Goal: Communication & Community: Ask a question

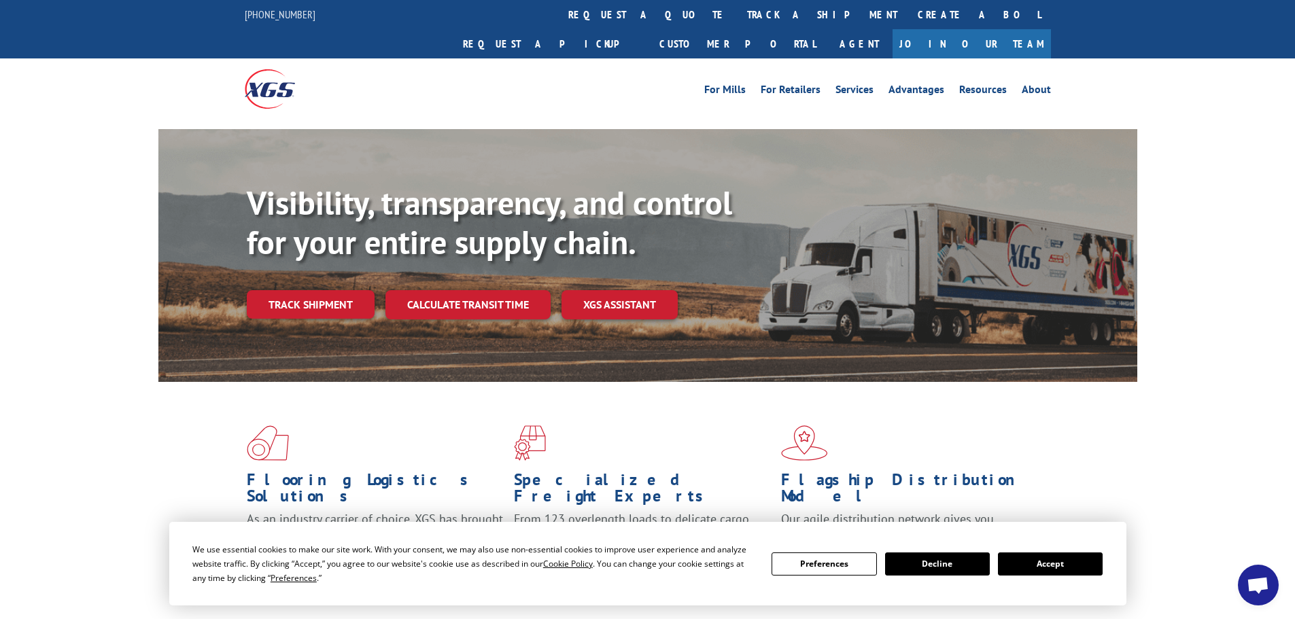
click at [1254, 587] on span "Open chat" at bounding box center [1258, 586] width 22 height 19
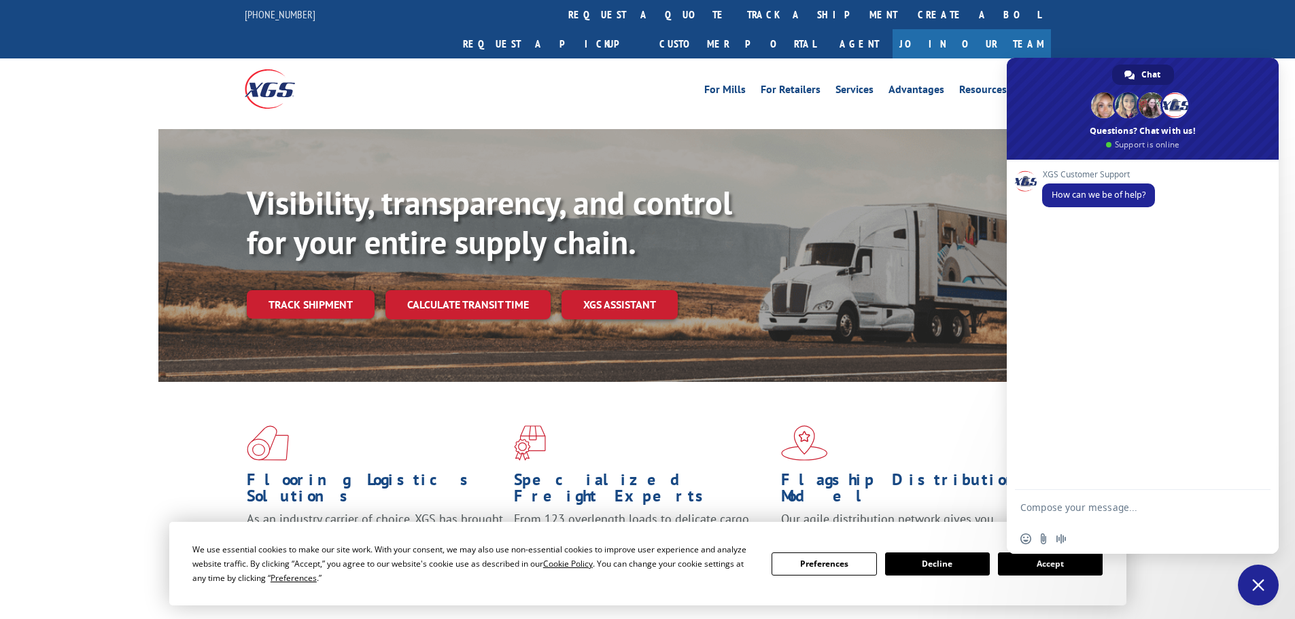
click at [1126, 510] on textarea "Compose your message..." at bounding box center [1130, 507] width 218 height 34
type textarea "check freight claim status"
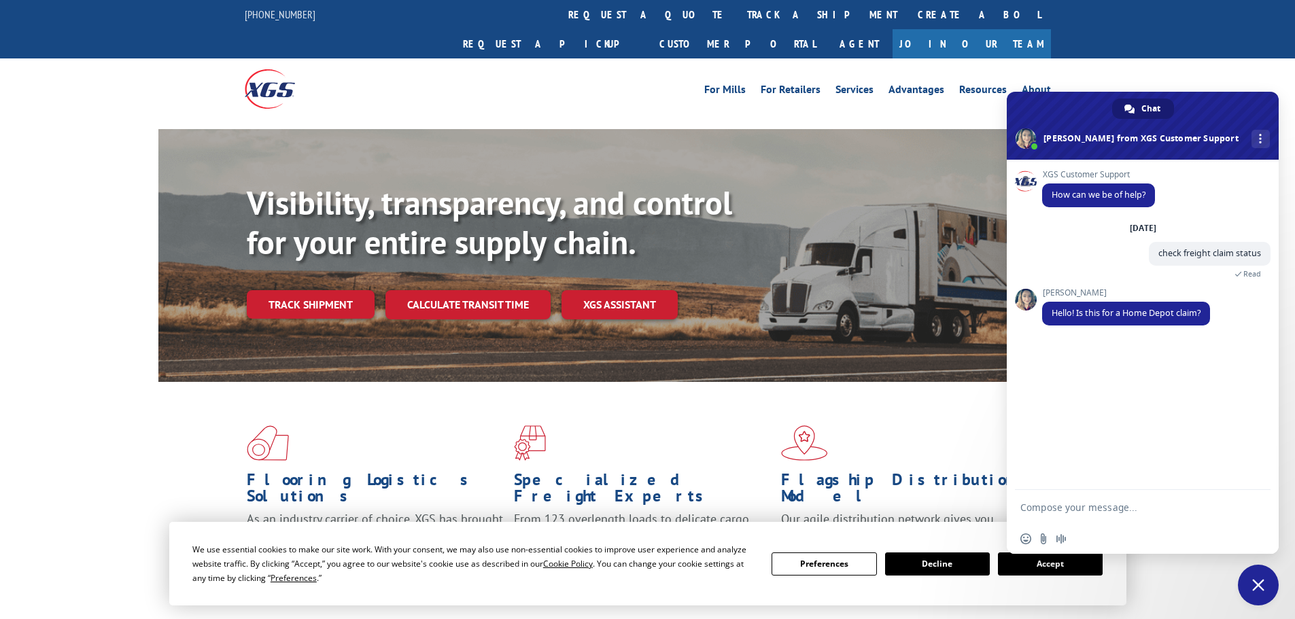
click at [1075, 523] on textarea "Compose your message..." at bounding box center [1130, 507] width 218 height 34
type textarea "Yes"
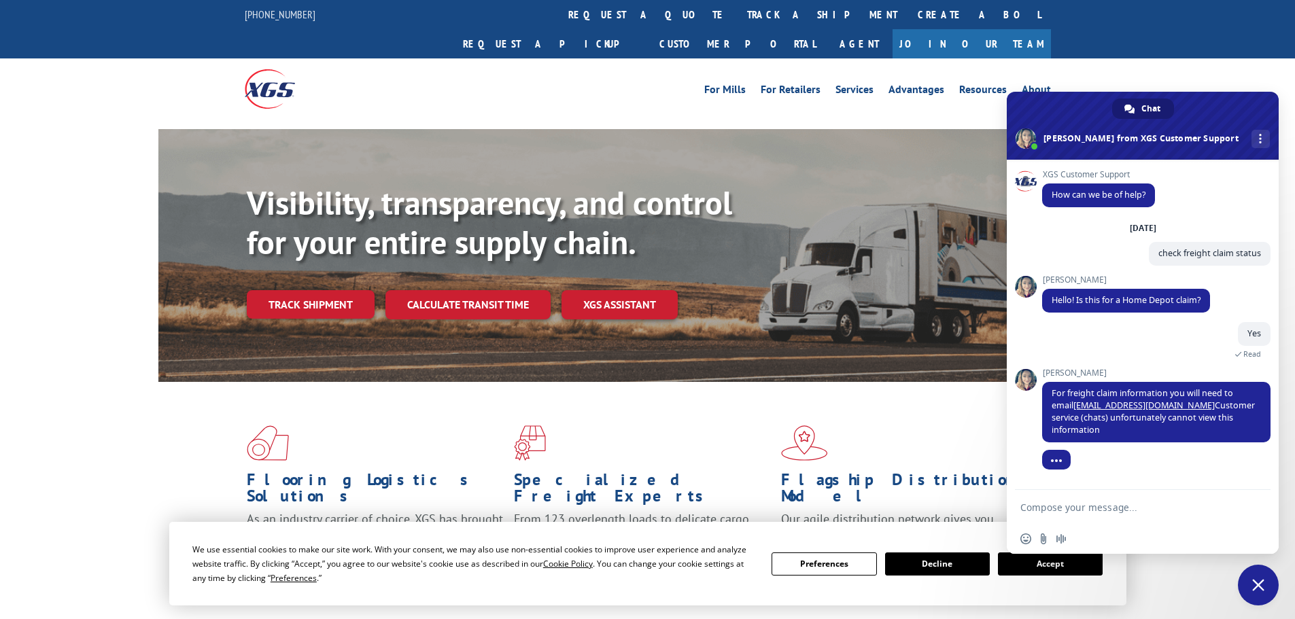
click at [1108, 513] on textarea "Compose your message..." at bounding box center [1130, 507] width 218 height 34
type textarea "Okay, no worries. Thank you!"
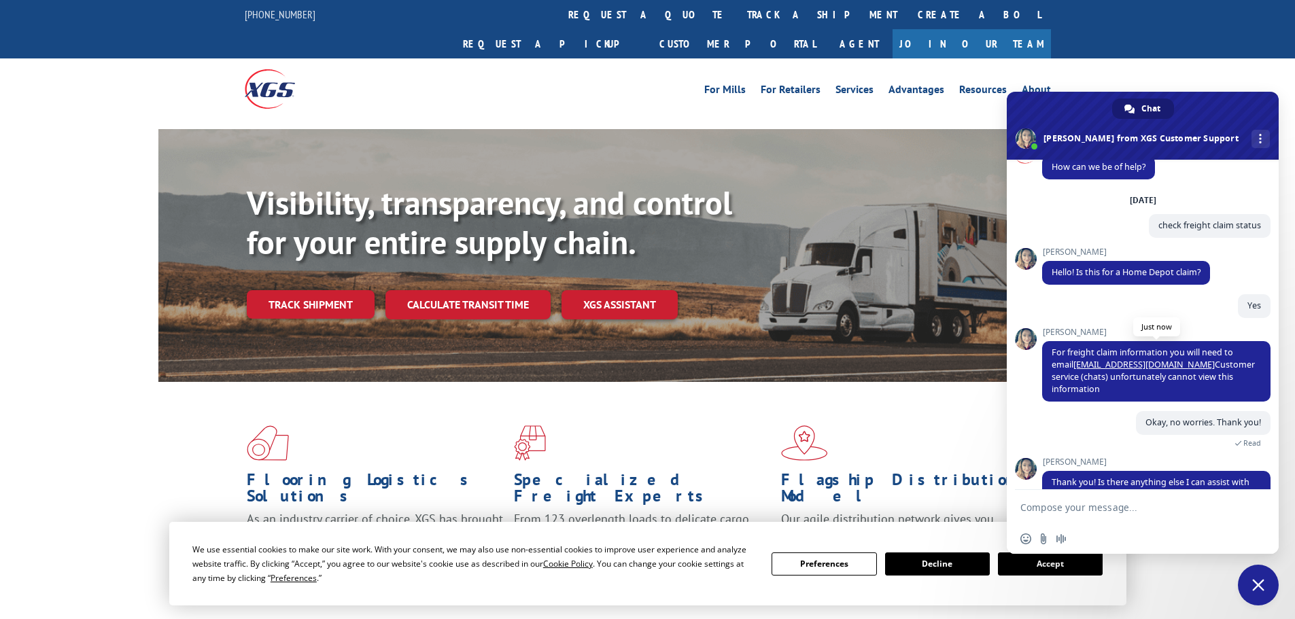
scroll to position [60, 0]
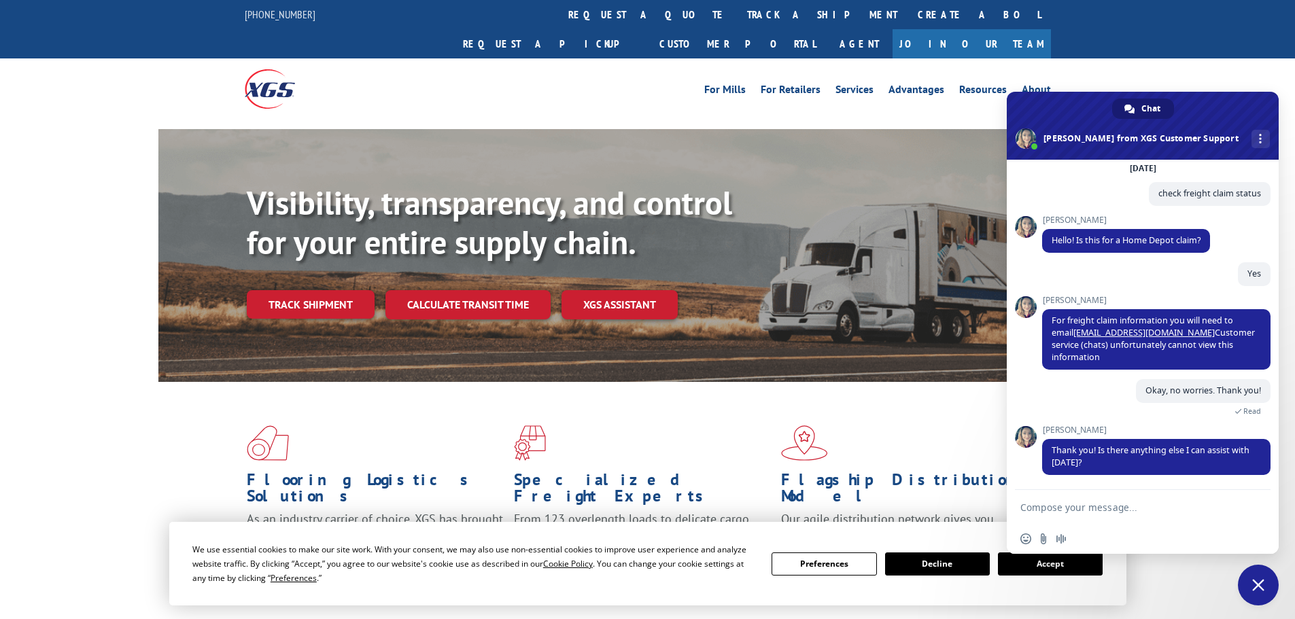
click at [1112, 513] on textarea "Compose your message..." at bounding box center [1130, 507] width 218 height 34
type textarea "Nope that was it"
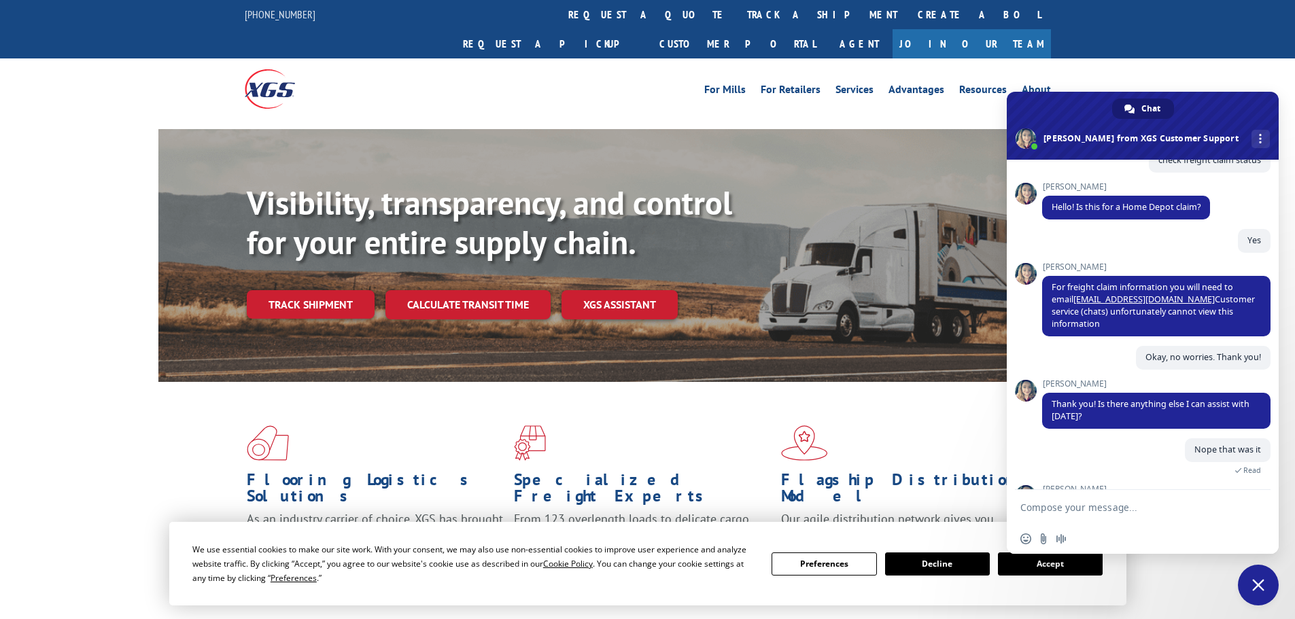
scroll to position [189, 0]
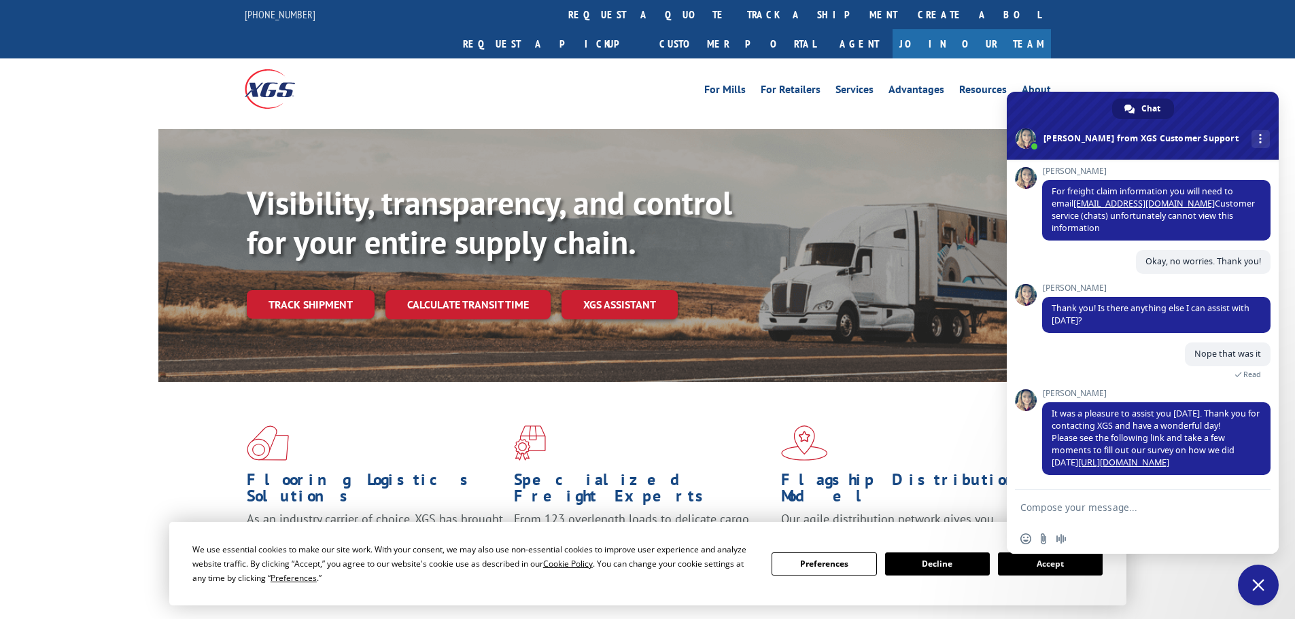
click at [1266, 587] on span "Close chat" at bounding box center [1258, 585] width 41 height 41
